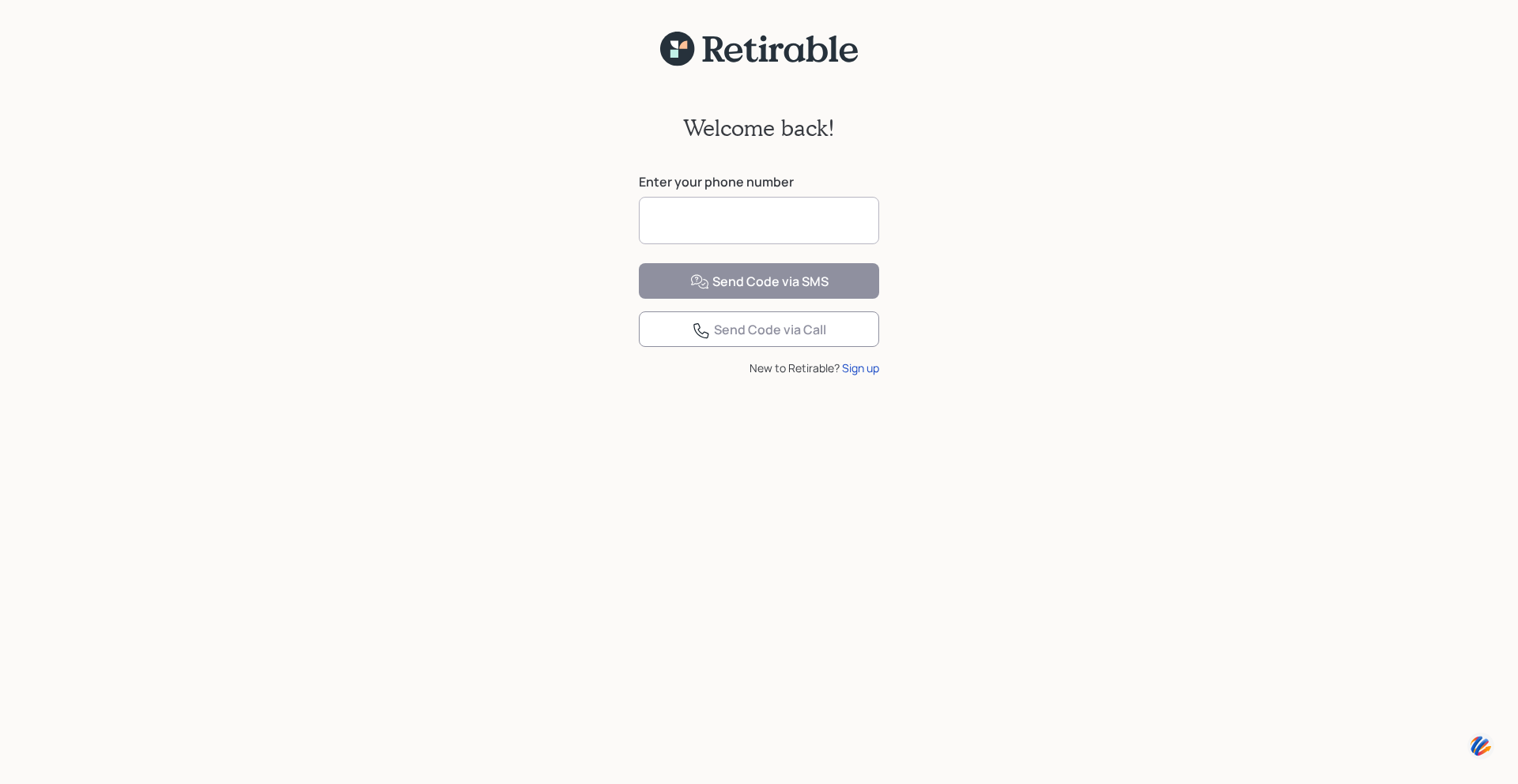
click at [667, 212] on input at bounding box center [758, 221] width 240 height 47
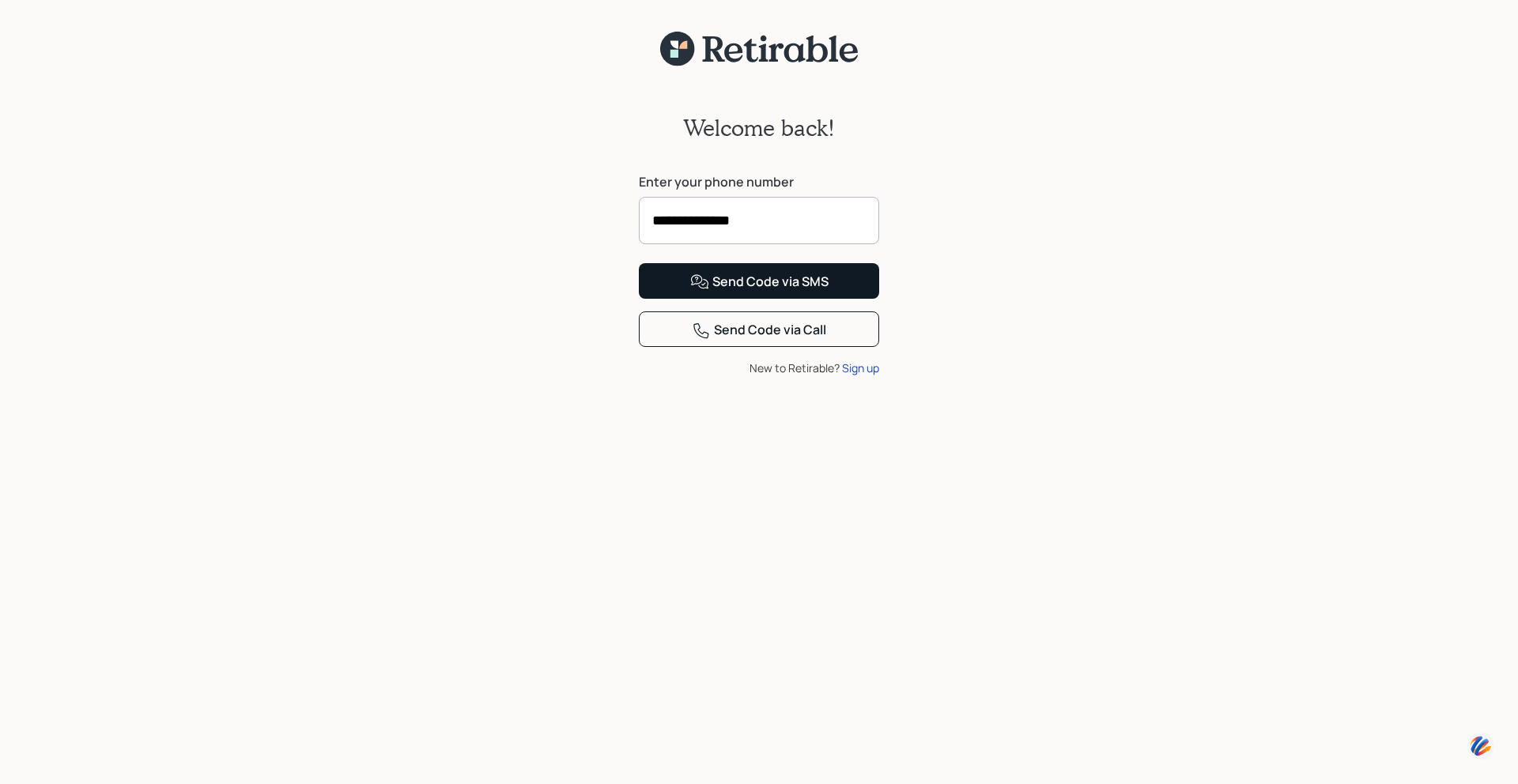
type input "**********"
click at [750, 291] on div "Send Code via SMS" at bounding box center [759, 282] width 138 height 19
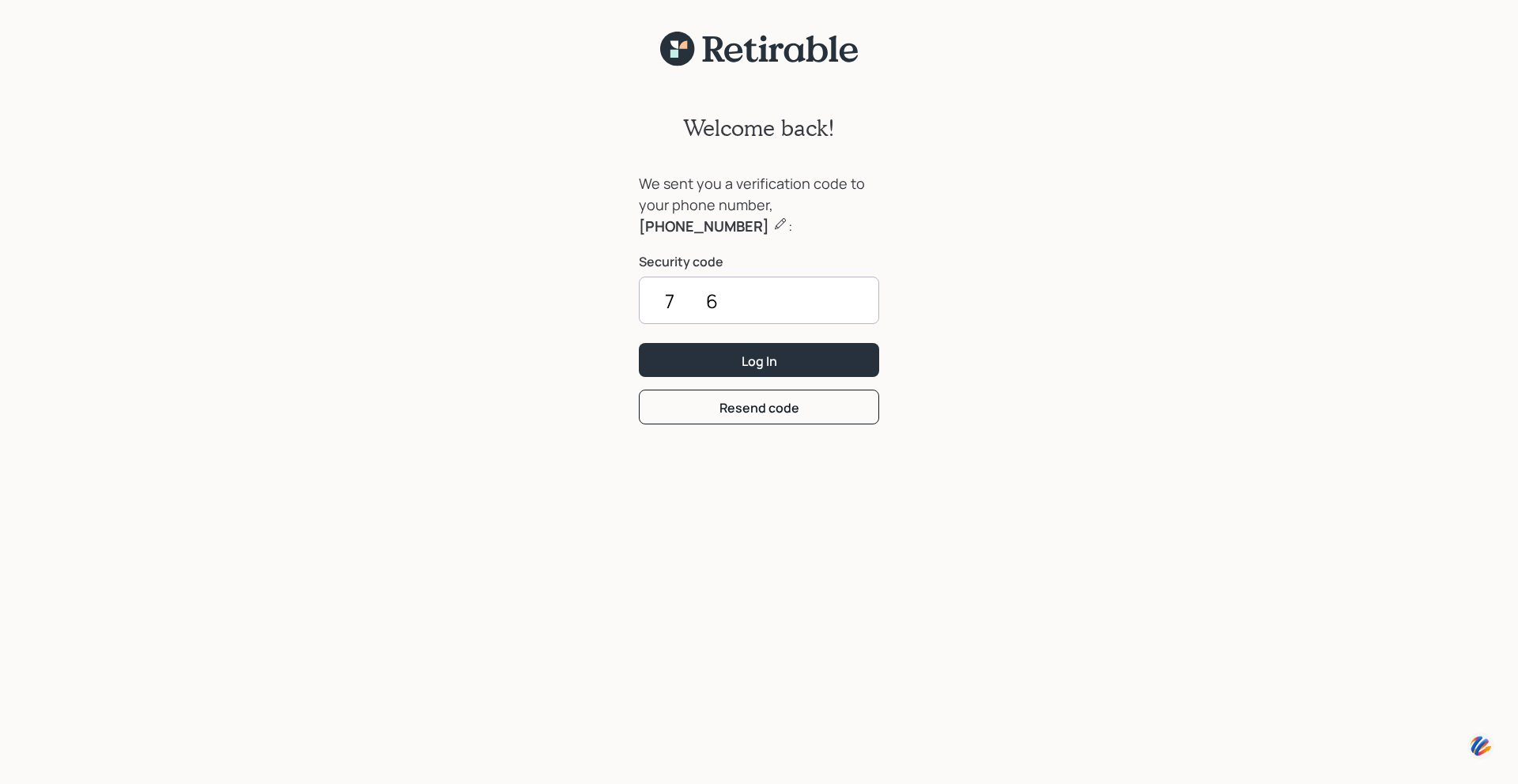
type input "7"
type input "7679"
click at [750, 359] on div "Log In" at bounding box center [759, 361] width 35 height 18
